Goal: Task Accomplishment & Management: Manage account settings

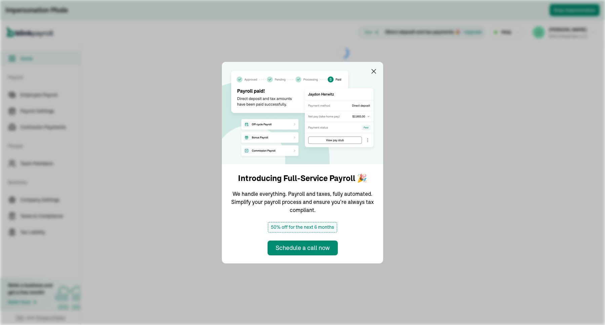
click at [72, 138] on div "Introducing Full-Service Payroll 🎉 We handle everything. Payroll and taxes, ful…" at bounding box center [302, 162] width 605 height 325
click at [41, 157] on div "Introducing Full-Service Payroll 🎉 We handle everything. Payroll and taxes, ful…" at bounding box center [302, 162] width 605 height 325
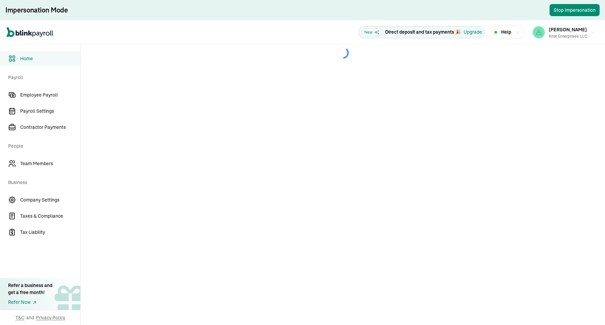
click at [21, 167] on span "Team Members" at bounding box center [50, 163] width 60 height 7
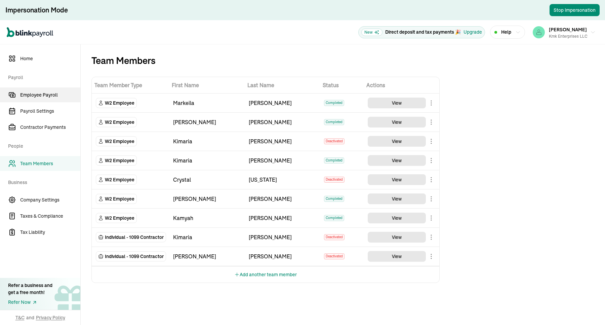
click at [34, 98] on link "Employee Payroll" at bounding box center [40, 94] width 80 height 15
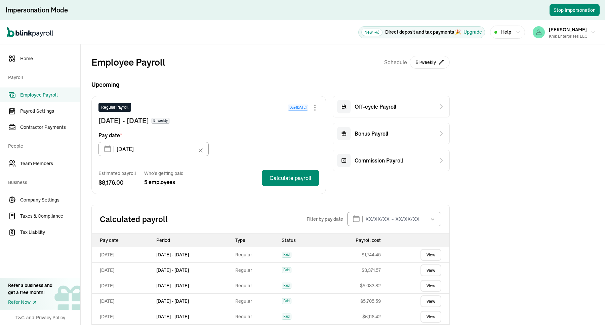
scroll to position [84, 0]
